Goal: Navigation & Orientation: Find specific page/section

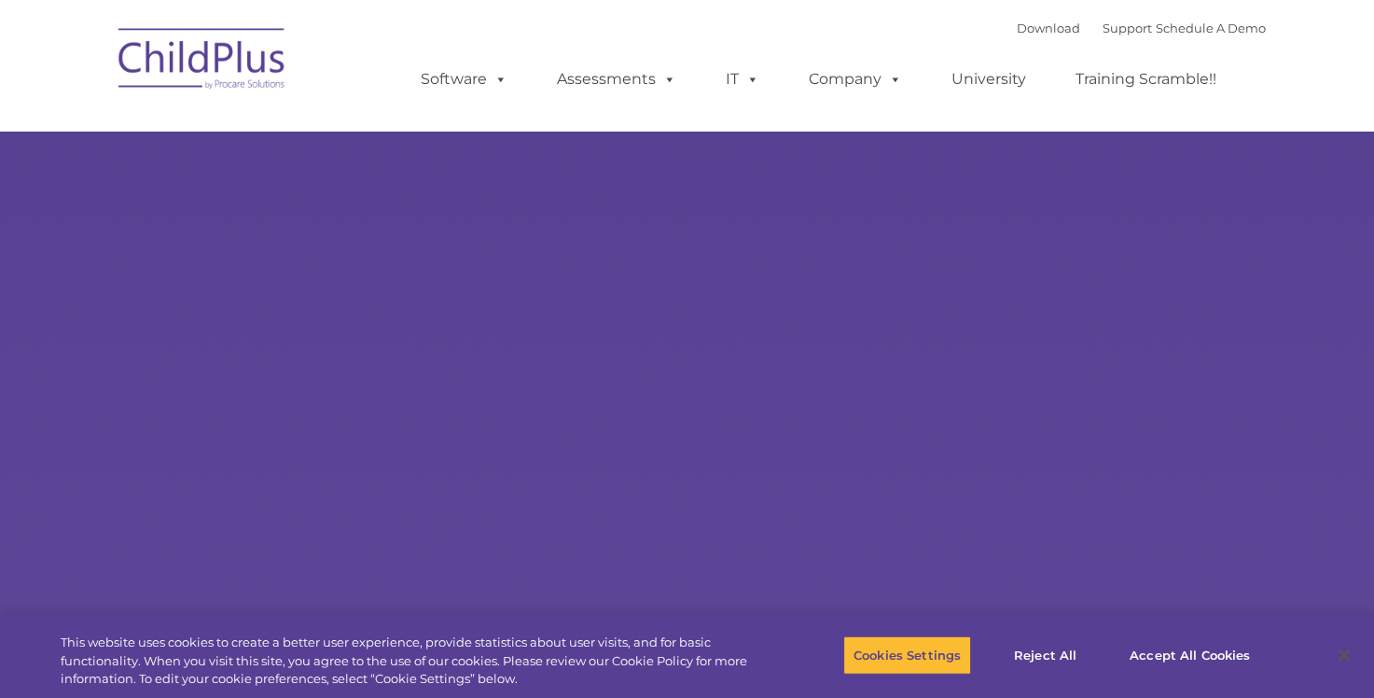
select select "MEDIUM"
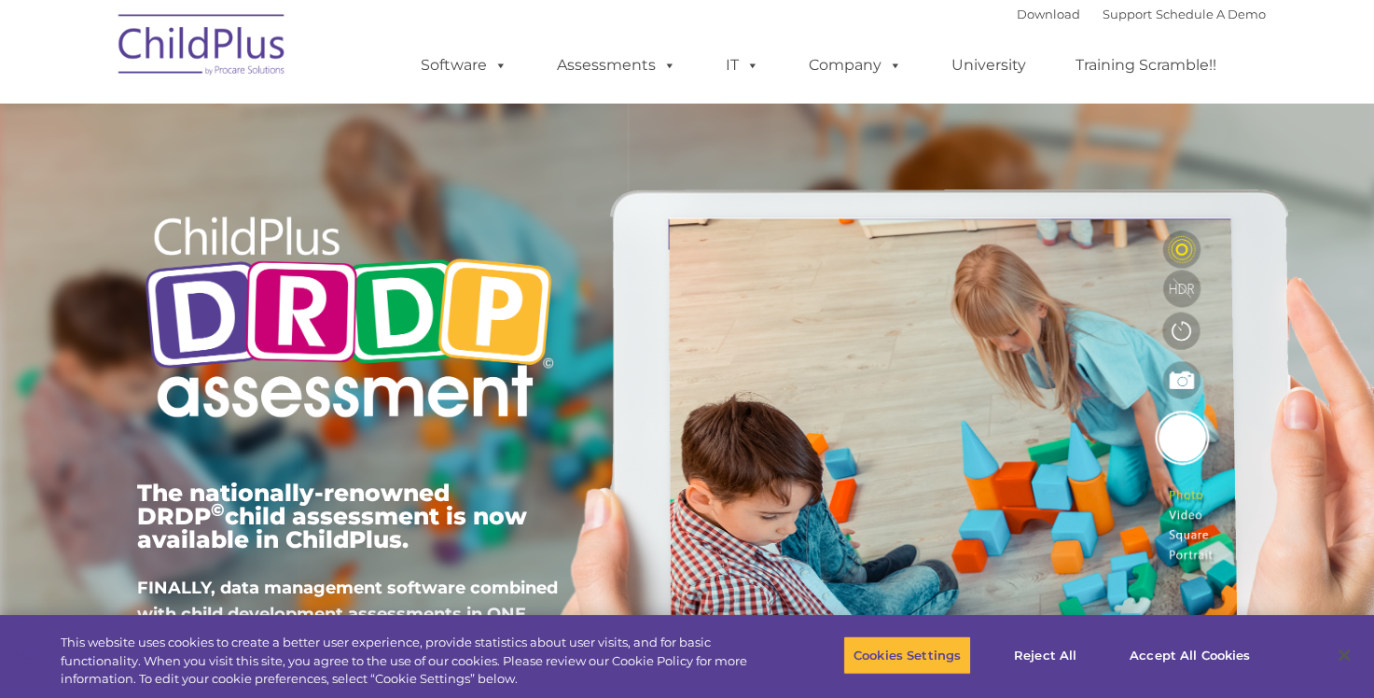
type input ""
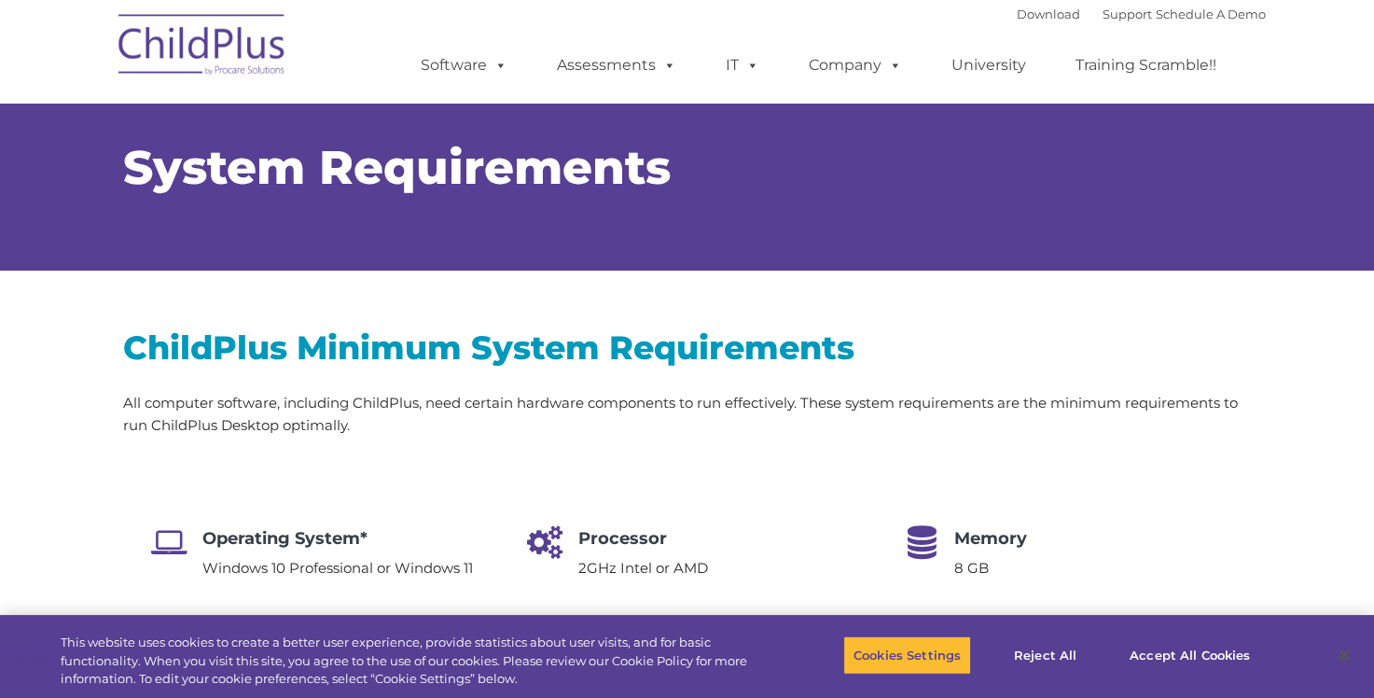
scroll to position [4, 0]
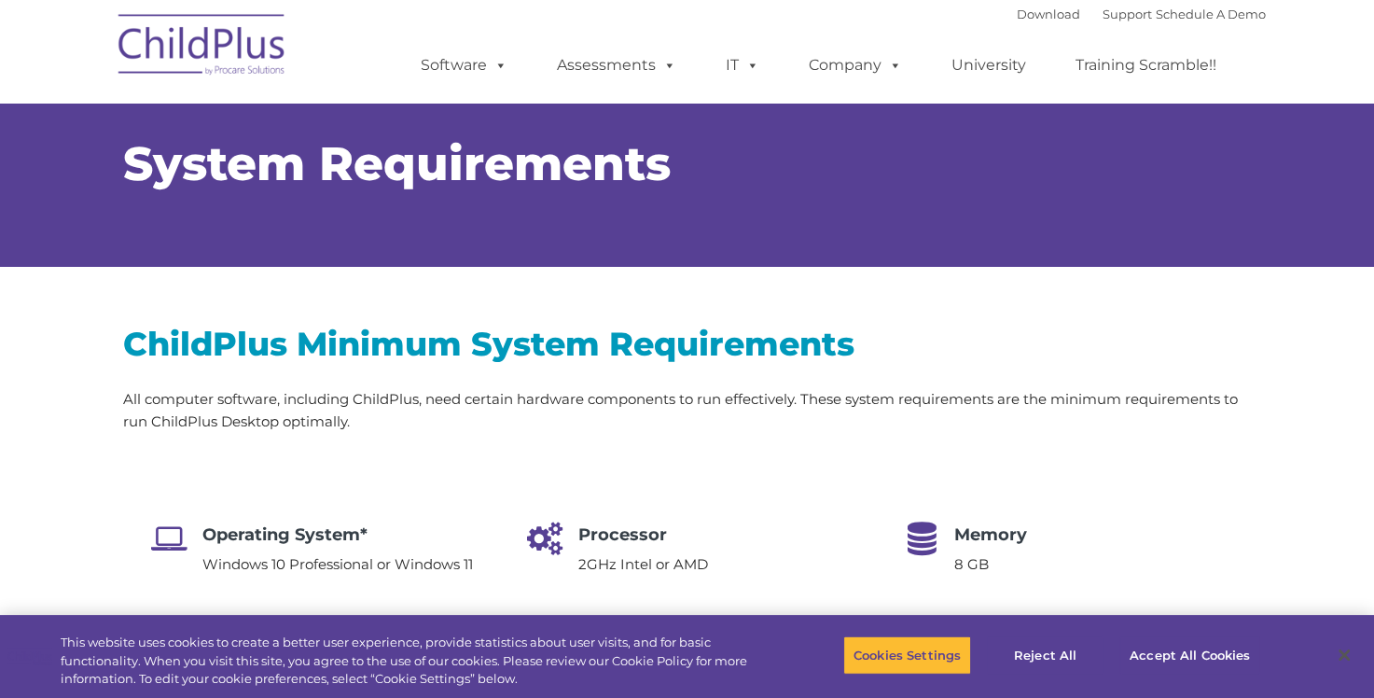
select select "MEDIUM"
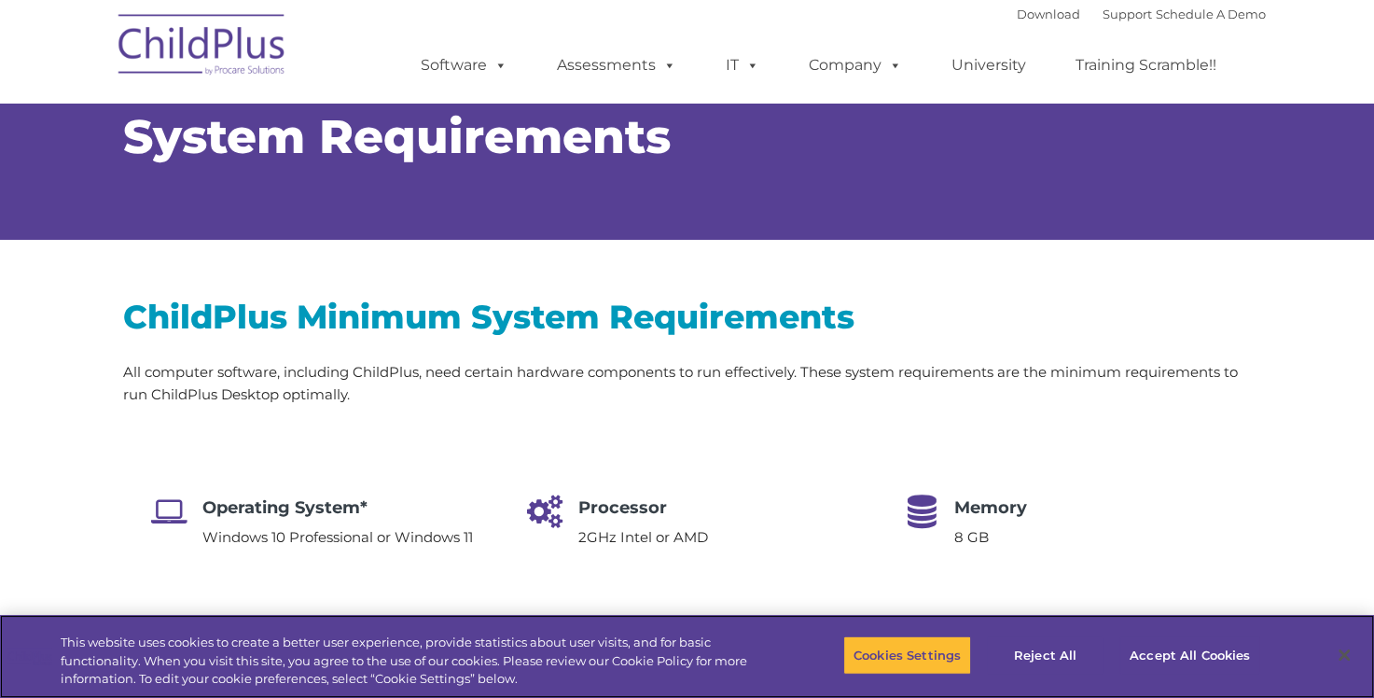
scroll to position [0, 0]
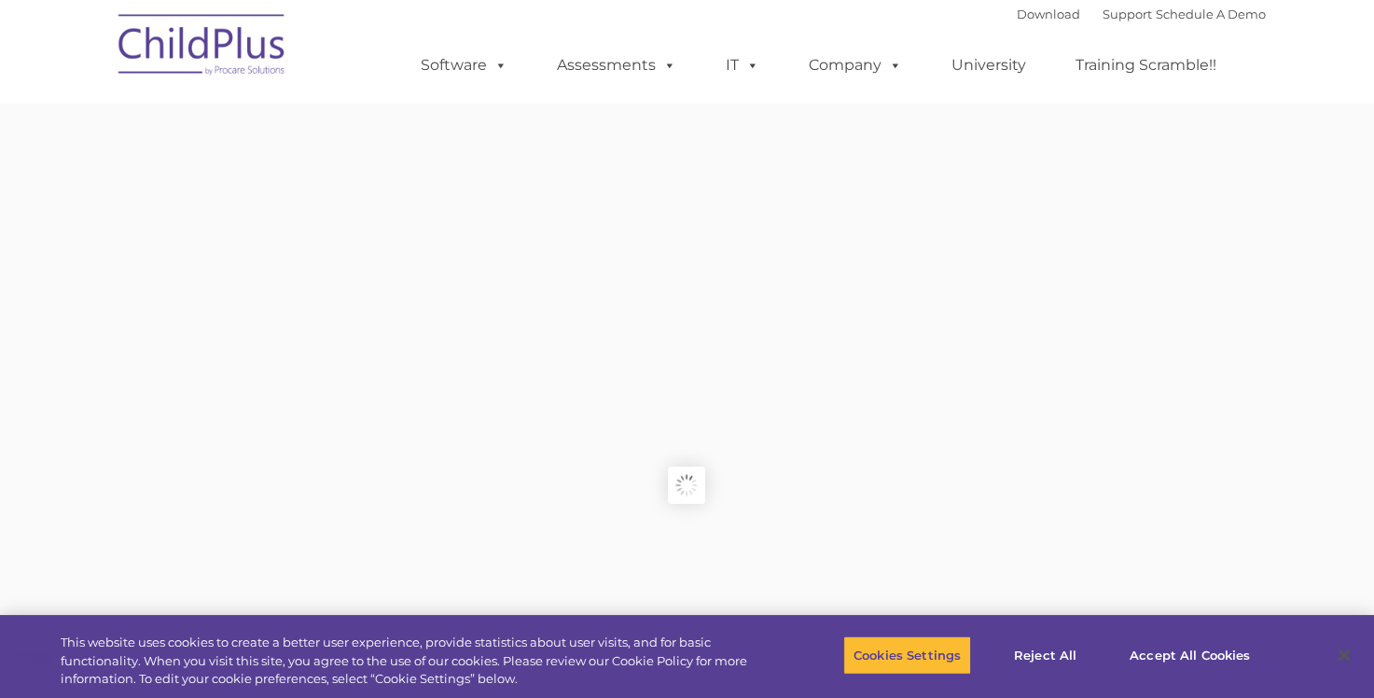
type input ""
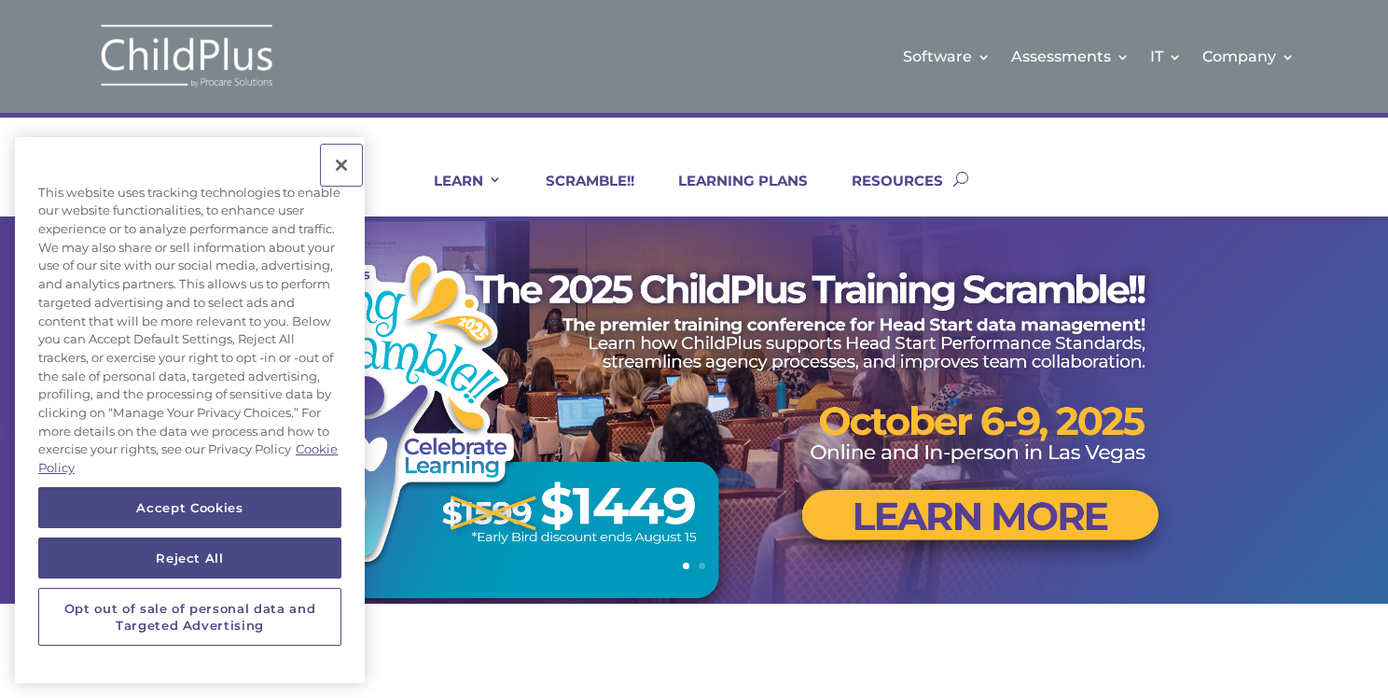
click at [346, 163] on button "Close" at bounding box center [341, 165] width 41 height 41
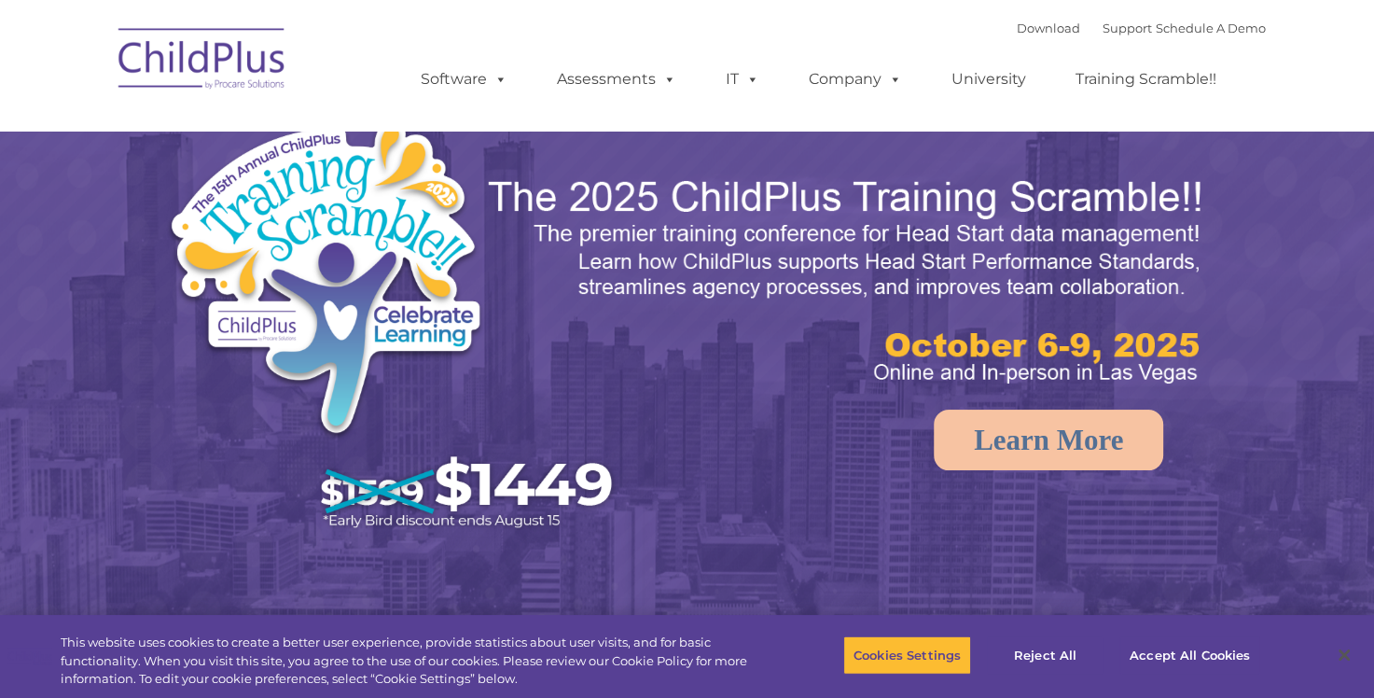
select select "MEDIUM"
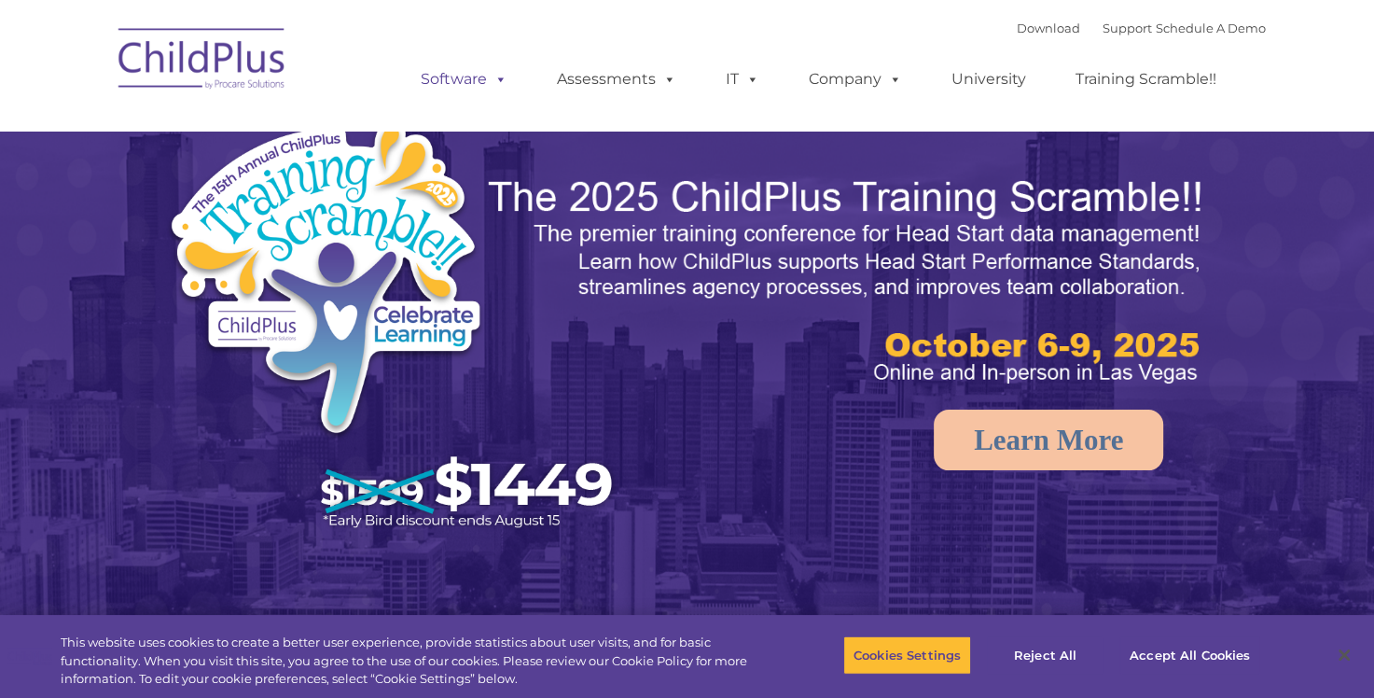
click at [441, 79] on link "Software" at bounding box center [464, 79] width 124 height 37
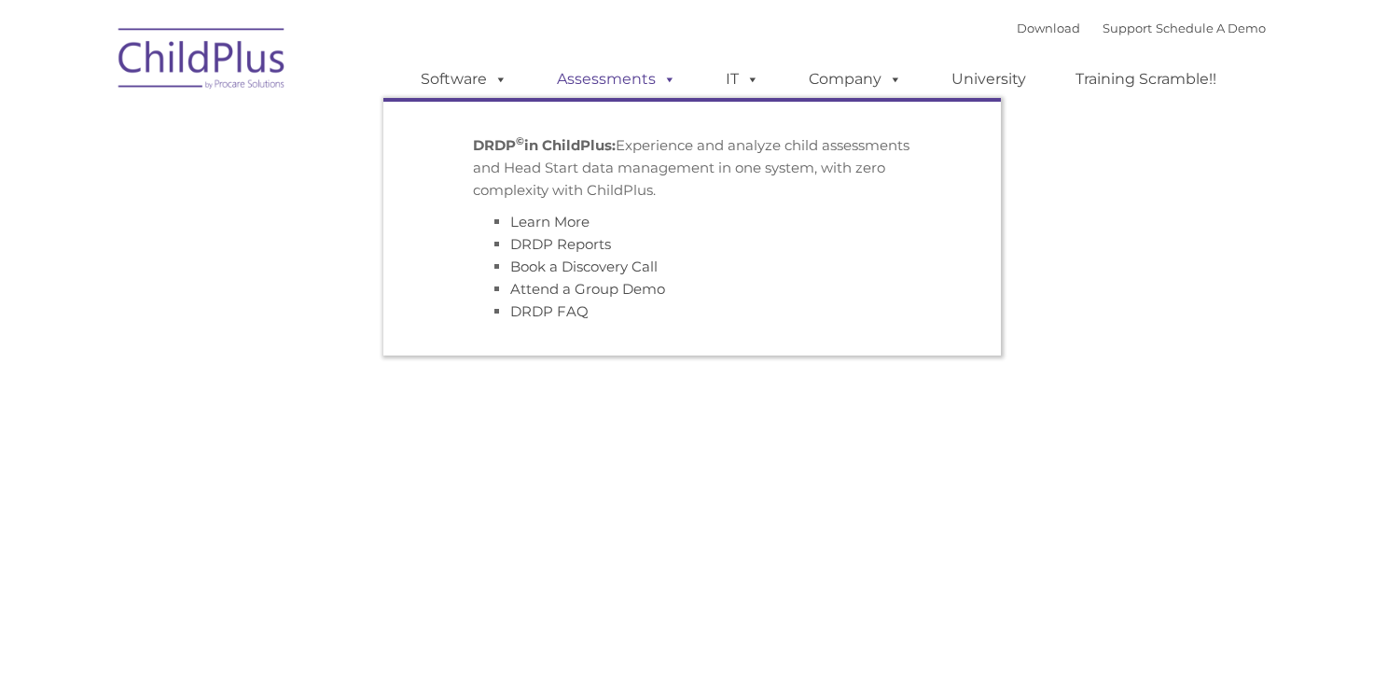
type input ""
